Goal: Information Seeking & Learning: Learn about a topic

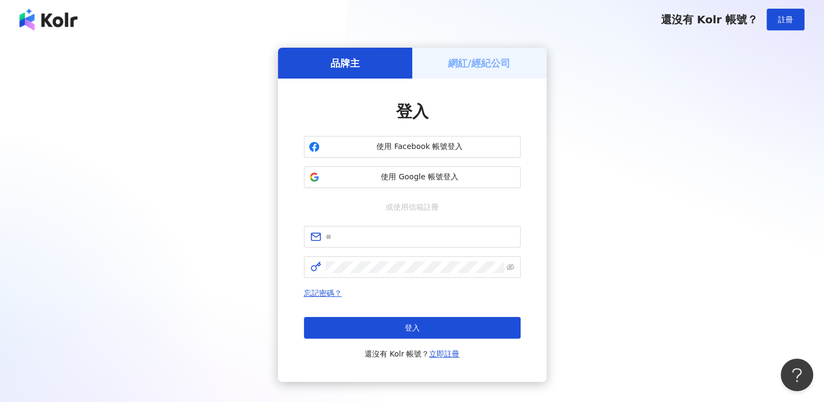
click at [427, 145] on span "使用 Facebook 帳號登入" at bounding box center [420, 146] width 192 height 11
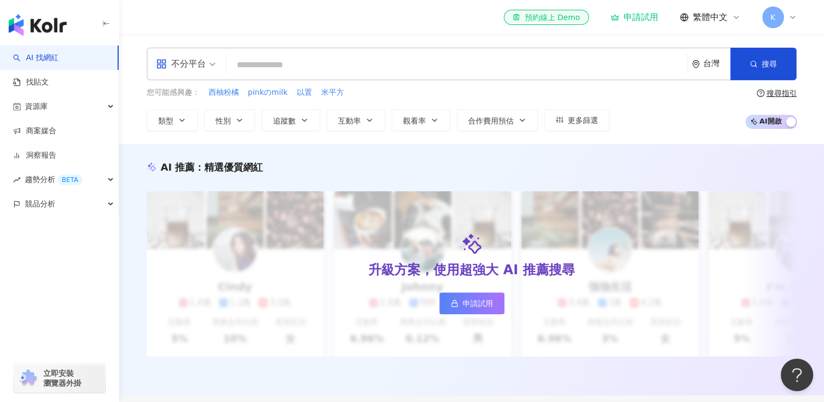
click at [388, 67] on input "search" at bounding box center [457, 65] width 452 height 21
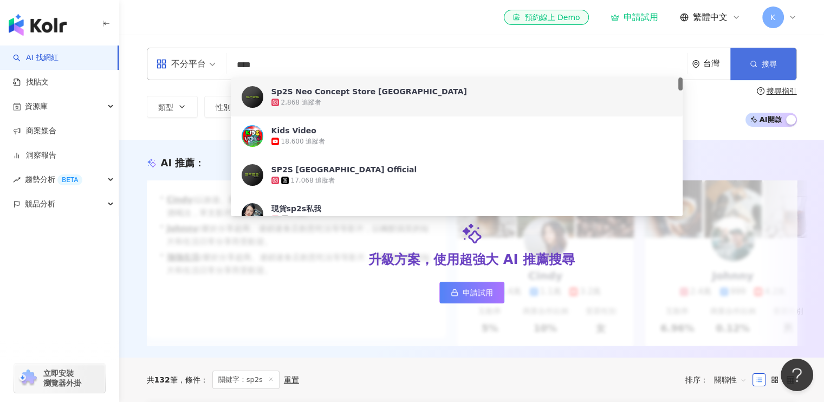
type input "****"
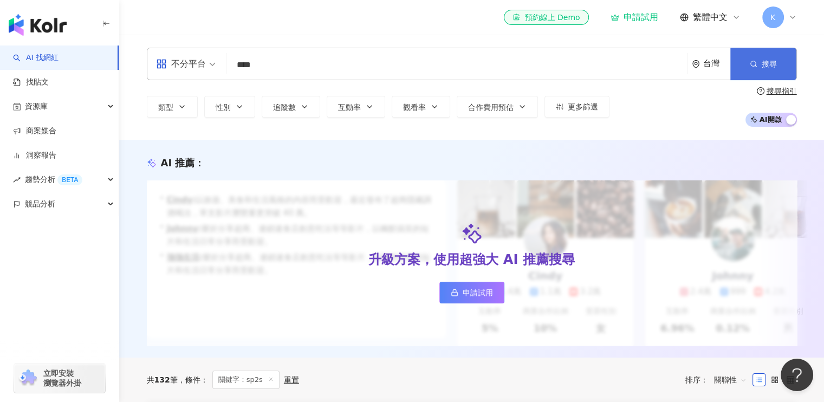
click at [773, 61] on span "搜尋" at bounding box center [769, 64] width 15 height 9
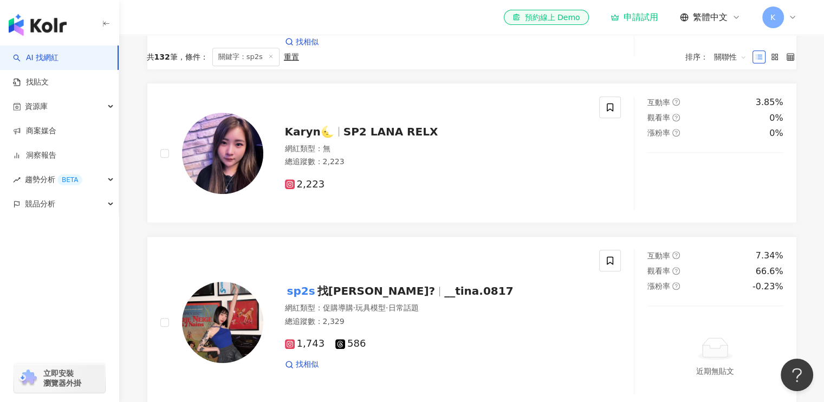
scroll to position [488, 0]
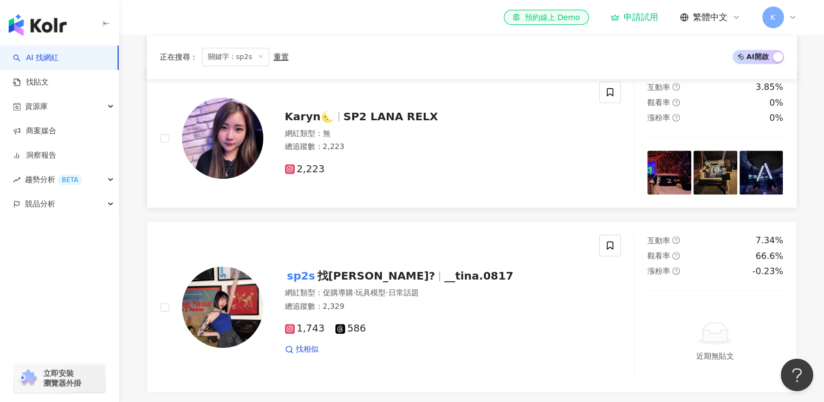
drag, startPoint x: 385, startPoint y: 121, endPoint x: 357, endPoint y: 124, distance: 28.3
click at [357, 123] on span "SP2 LANA RELX" at bounding box center [391, 116] width 95 height 13
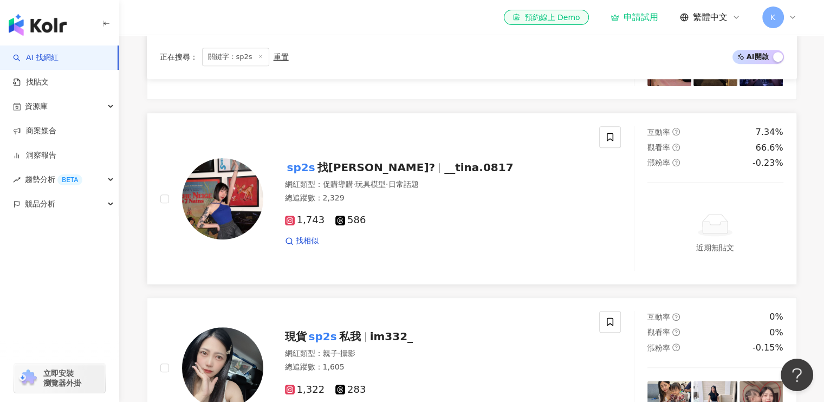
click at [444, 174] on span "__tina.0817" at bounding box center [478, 167] width 69 height 13
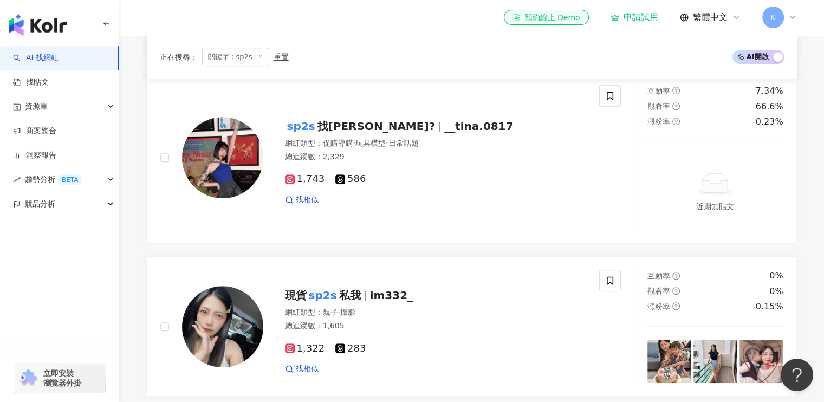
scroll to position [709, 0]
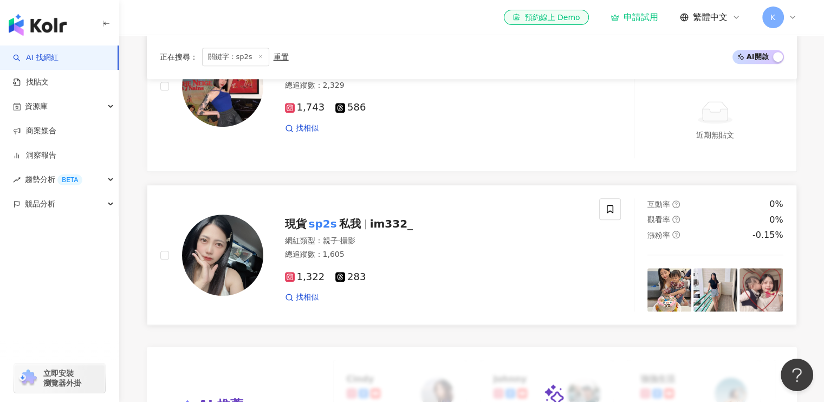
click at [325, 215] on mark "sp2s" at bounding box center [323, 223] width 33 height 17
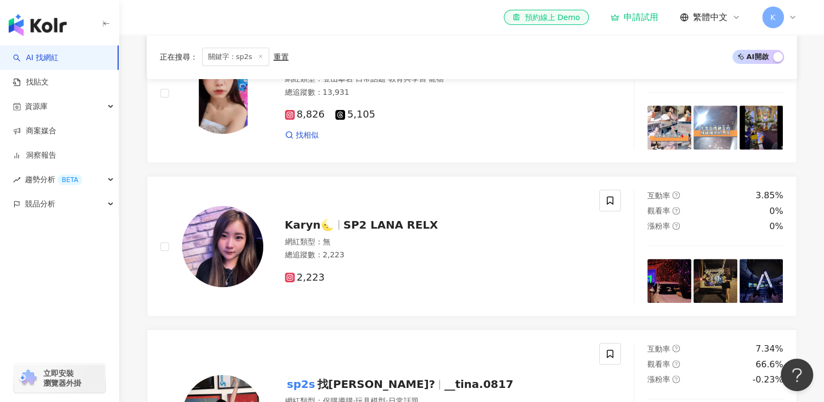
scroll to position [163, 0]
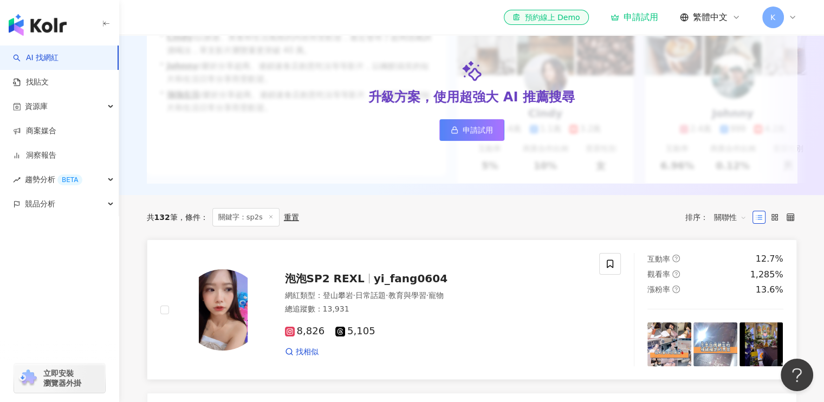
click at [390, 283] on span "yi_fang0604" at bounding box center [411, 278] width 74 height 13
click at [49, 78] on link "找貼文" at bounding box center [31, 82] width 36 height 11
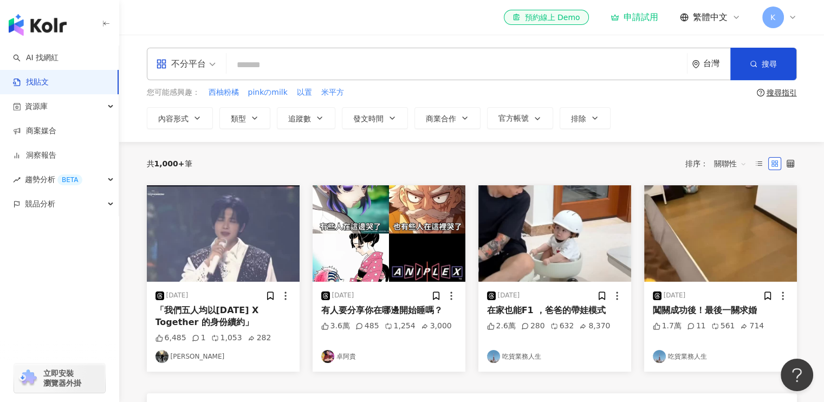
click at [405, 58] on input "search" at bounding box center [457, 64] width 452 height 23
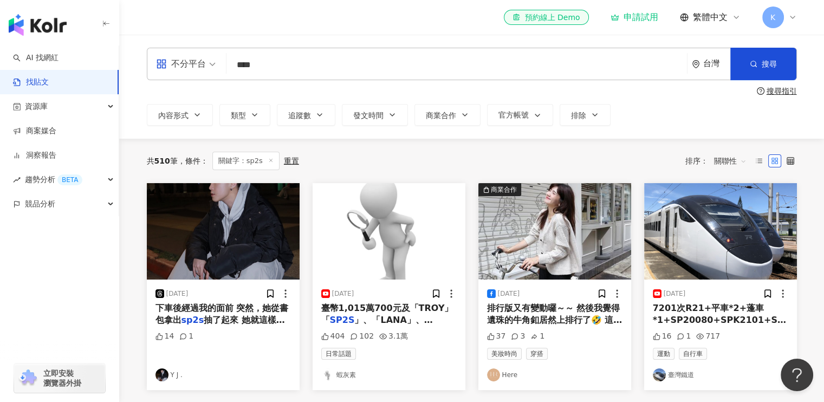
scroll to position [163, 0]
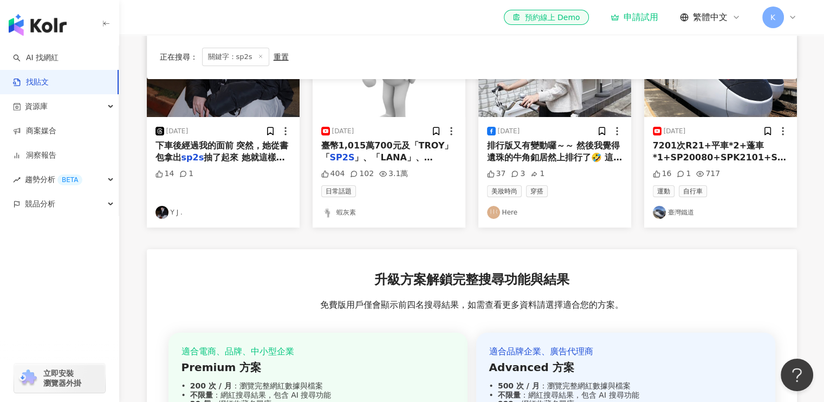
click at [420, 152] on span "」、「LANA」、「RELX」等" at bounding box center [377, 163] width 112 height 22
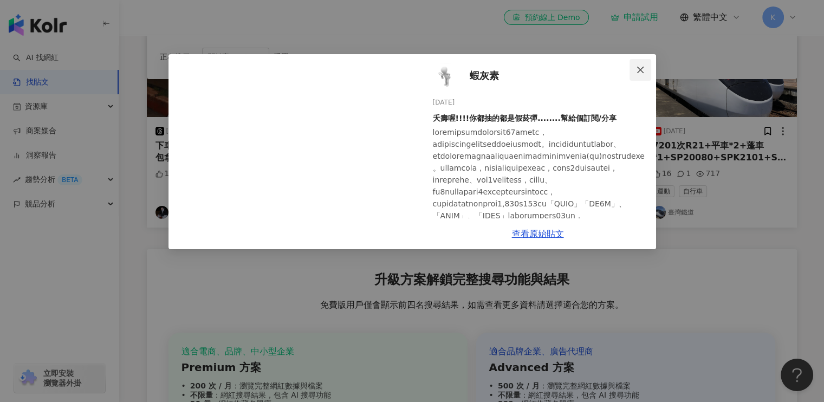
click at [639, 66] on icon "close" at bounding box center [640, 70] width 9 height 9
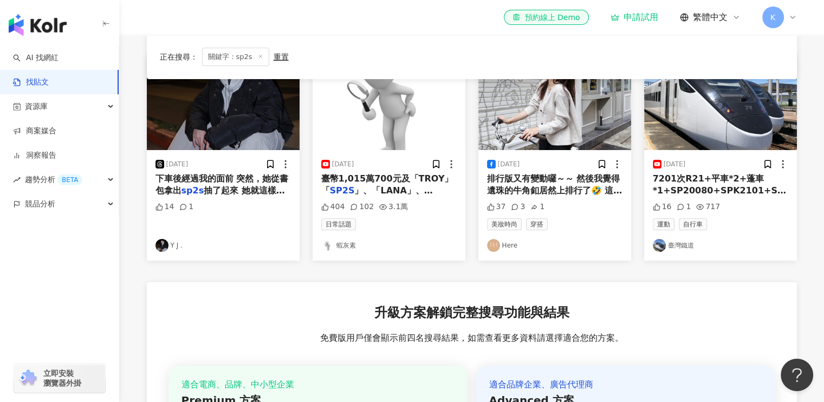
scroll to position [0, 0]
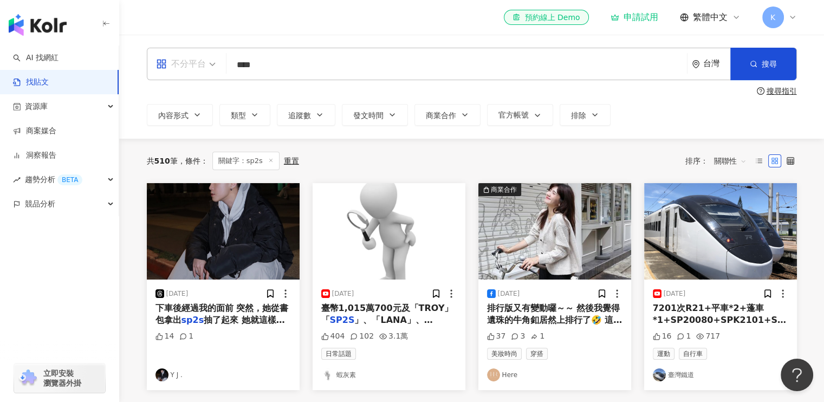
click at [211, 64] on span "不分平台" at bounding box center [186, 63] width 60 height 17
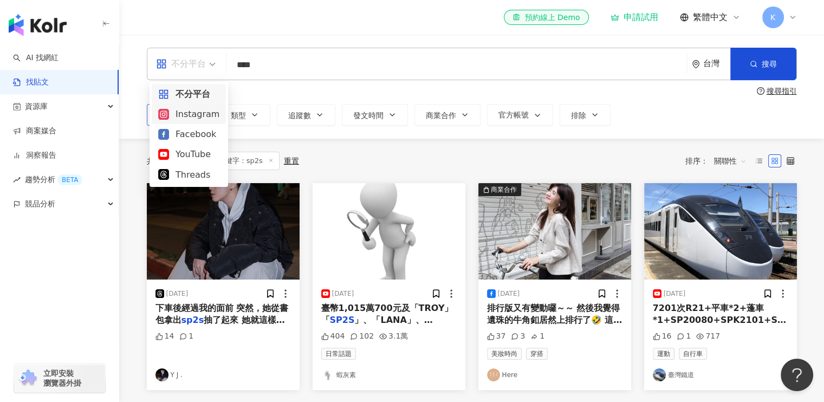
click at [194, 114] on div "Instagram" at bounding box center [188, 114] width 61 height 14
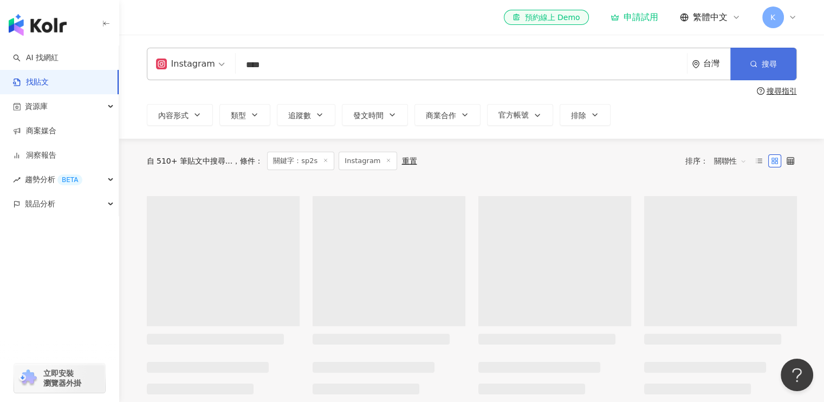
click at [780, 60] on button "搜尋" at bounding box center [763, 64] width 66 height 33
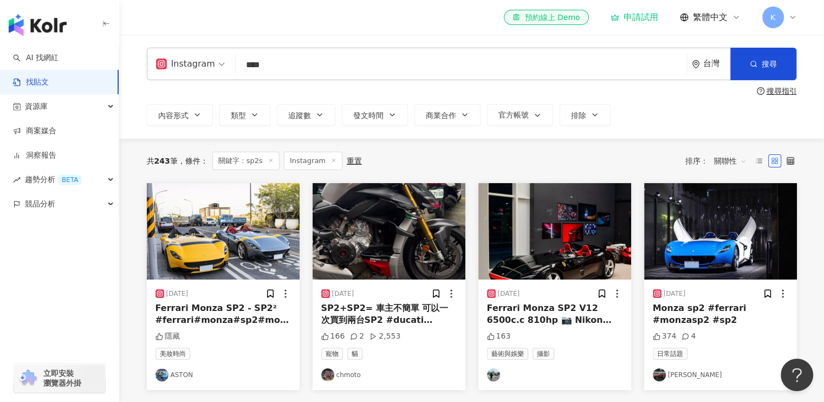
drag, startPoint x: 269, startPoint y: 64, endPoint x: 227, endPoint y: 66, distance: 41.8
click at [227, 66] on div "Instagram sp2s **** 台灣 搜尋" at bounding box center [472, 64] width 650 height 33
type input "*"
type input "**"
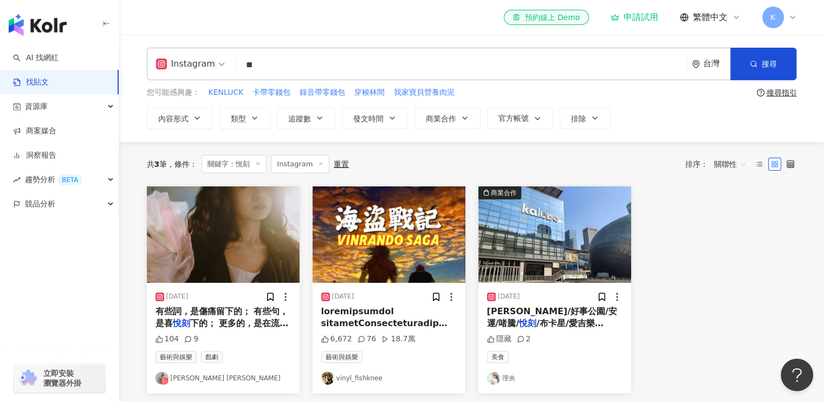
click at [222, 62] on div "Instagram" at bounding box center [190, 63] width 81 height 31
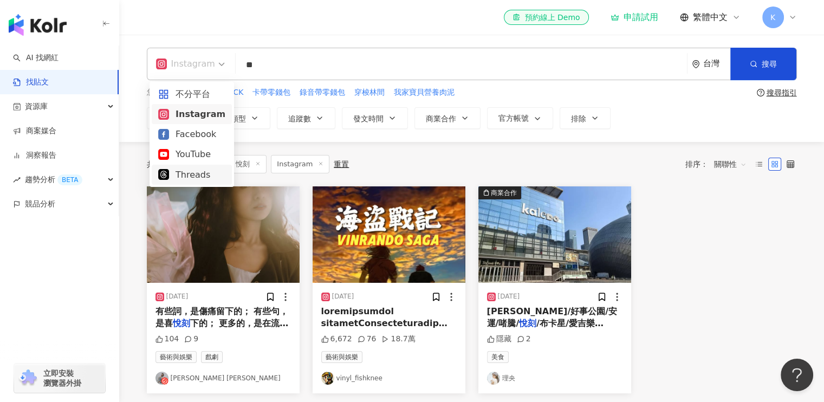
click at [177, 177] on div "Threads" at bounding box center [191, 175] width 67 height 14
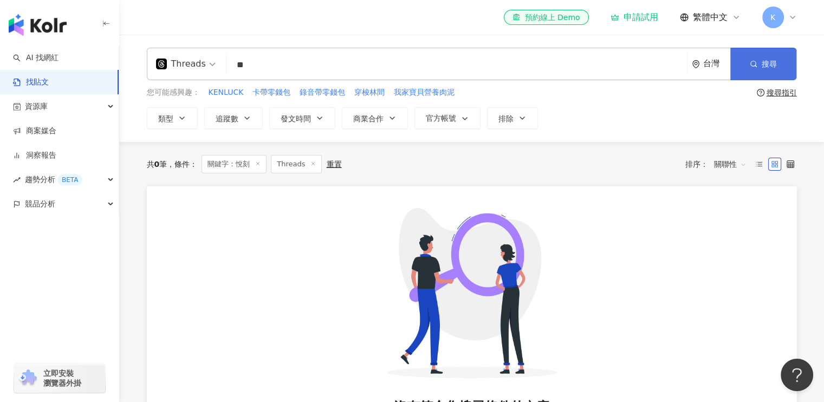
click at [759, 60] on button "搜尋" at bounding box center [763, 64] width 66 height 33
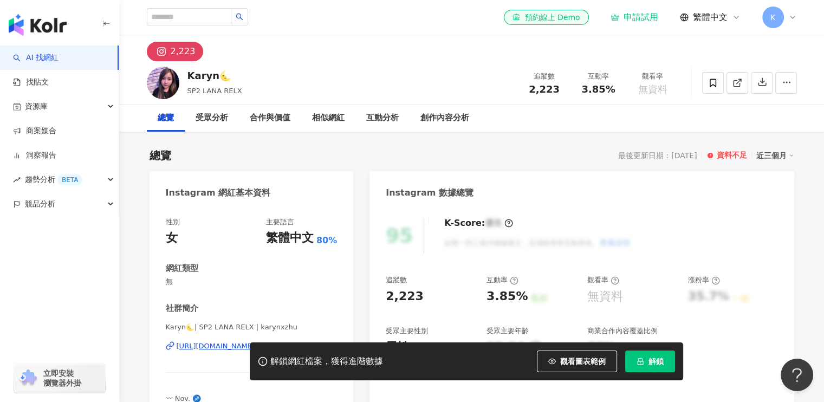
click at [199, 344] on div "解鎖網紅檔案，獲得進階數據 觀看圖表範例 解鎖" at bounding box center [412, 361] width 824 height 38
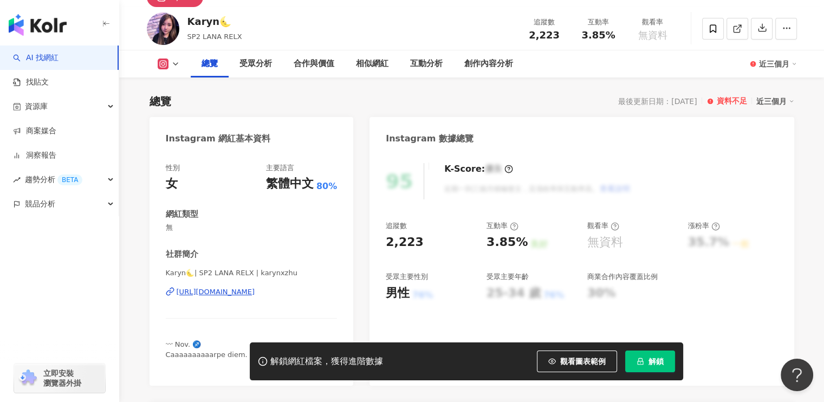
scroll to position [108, 0]
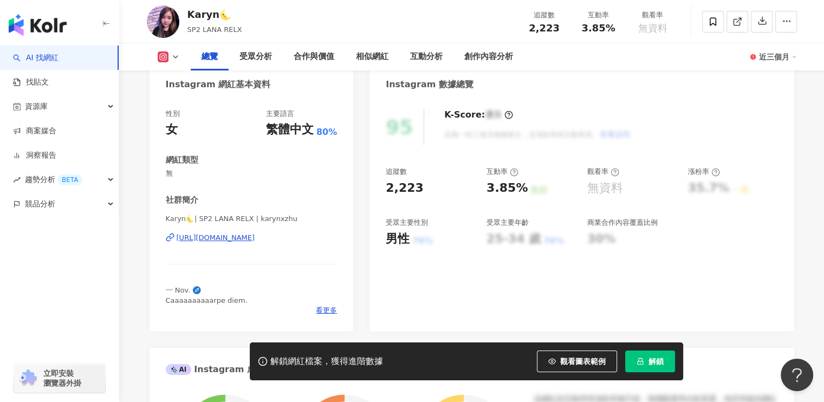
click at [234, 234] on div "https://www.instagram.com/karynxzhu/" at bounding box center [216, 238] width 79 height 10
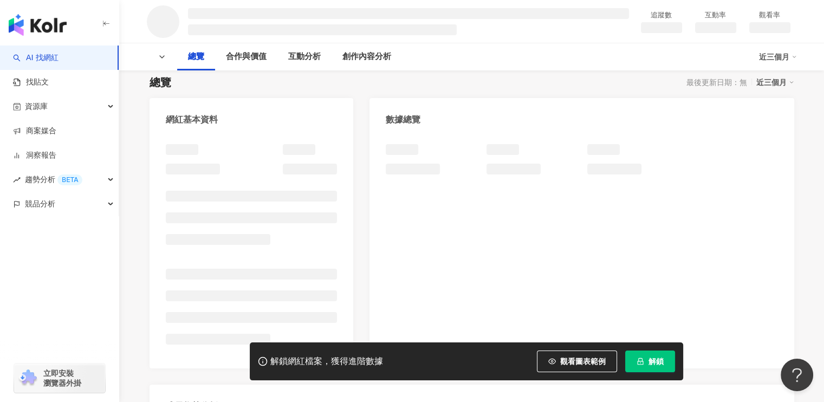
scroll to position [217, 0]
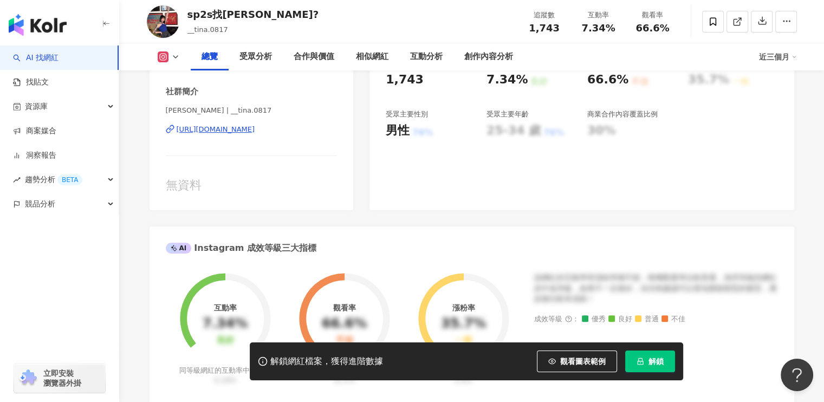
click at [255, 127] on div "https://www.instagram.com/__tina.0817/" at bounding box center [216, 130] width 79 height 10
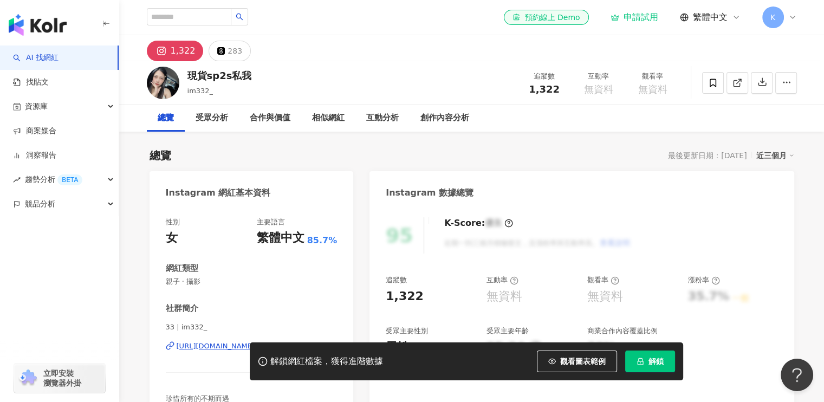
click at [197, 345] on div "解鎖網紅檔案，獲得進階數據 觀看圖表範例 解鎖" at bounding box center [412, 361] width 824 height 38
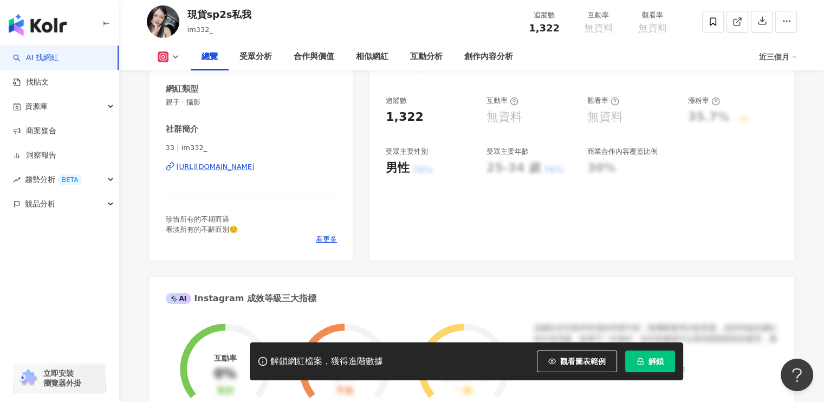
scroll to position [217, 0]
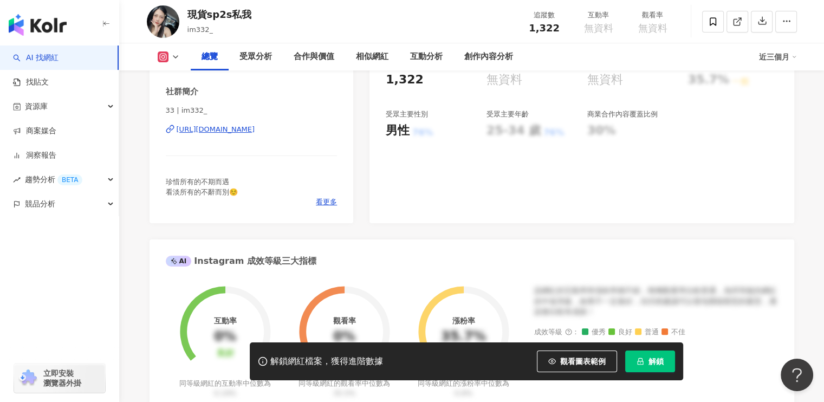
click at [255, 130] on div "https://www.instagram.com/im332_/" at bounding box center [216, 130] width 79 height 10
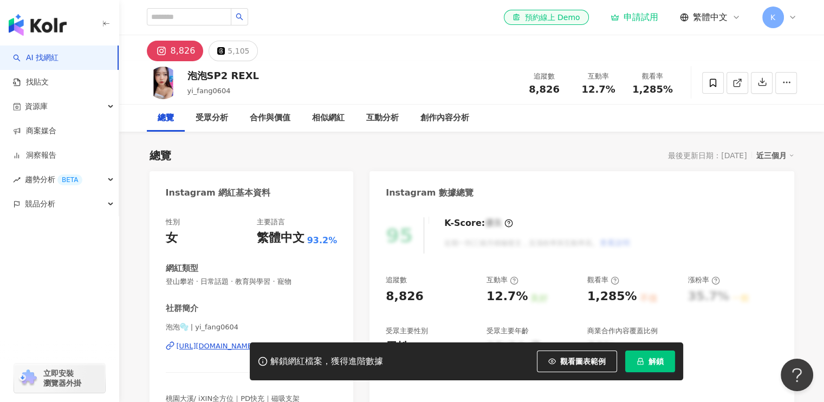
click at [282, 322] on div "泡泡🫧 | yi_fang0604 [URL][DOMAIN_NAME]" at bounding box center [252, 353] width 172 height 63
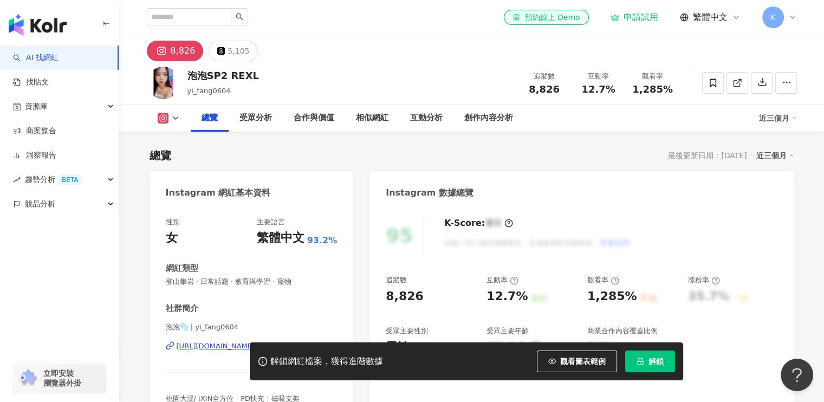
scroll to position [118, 0]
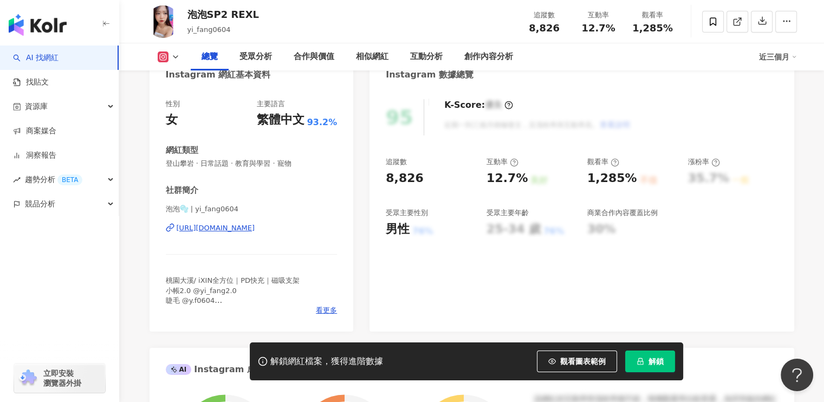
click at [255, 227] on div "[URL][DOMAIN_NAME]" at bounding box center [216, 228] width 79 height 10
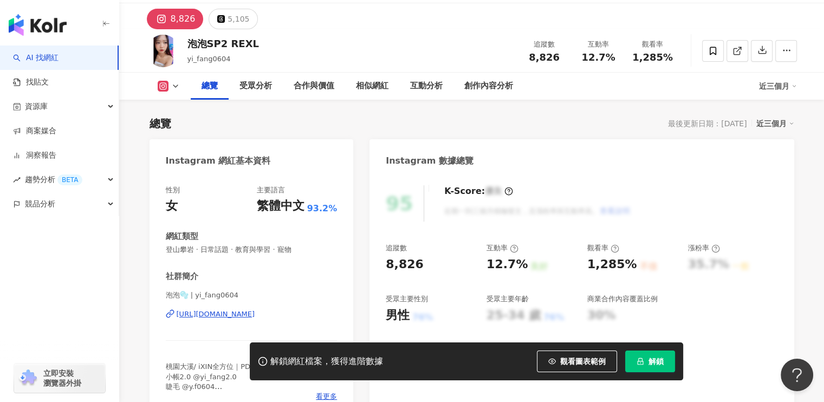
scroll to position [0, 0]
